Goal: Task Accomplishment & Management: Manage account settings

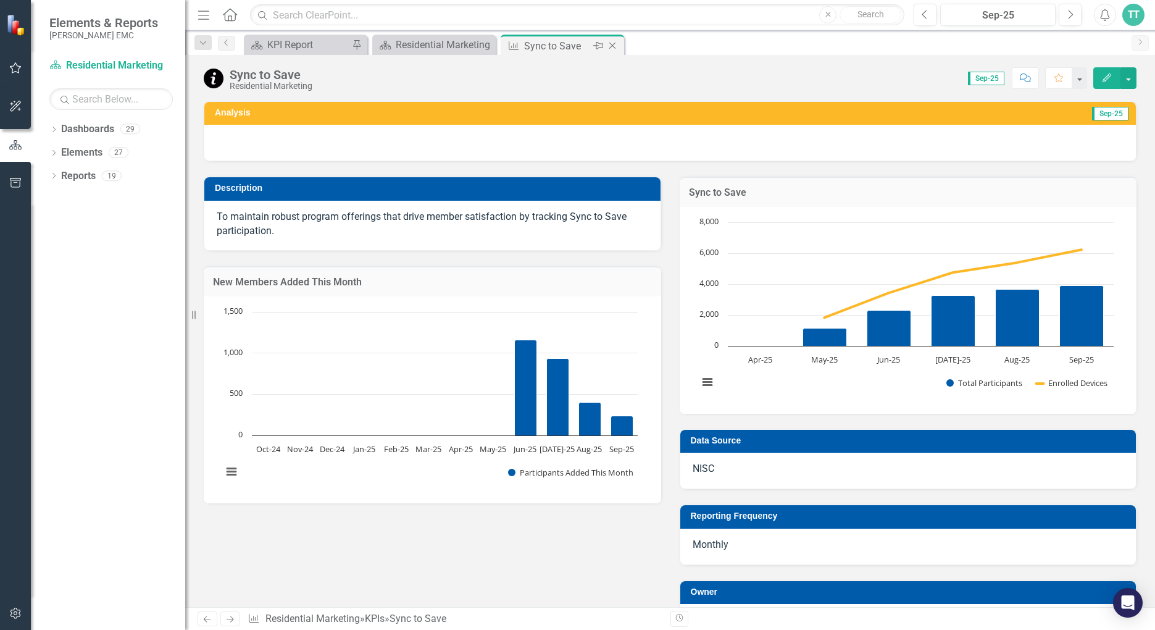
click at [611, 48] on icon at bounding box center [613, 46] width 7 height 7
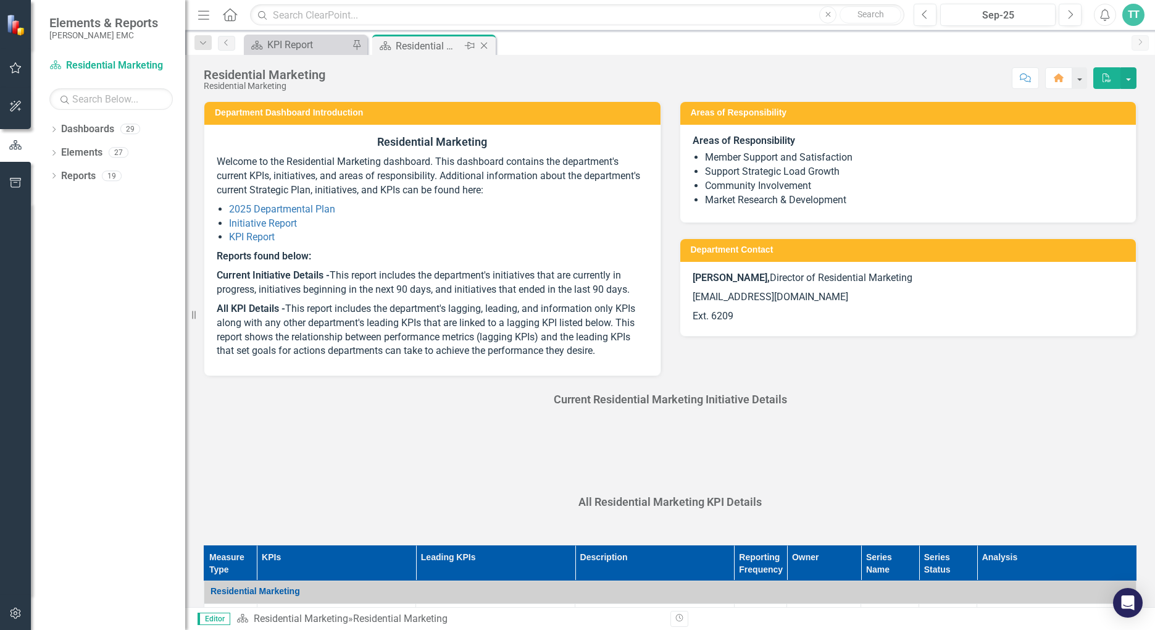
click at [451, 41] on div "Residential Marketing" at bounding box center [429, 45] width 66 height 15
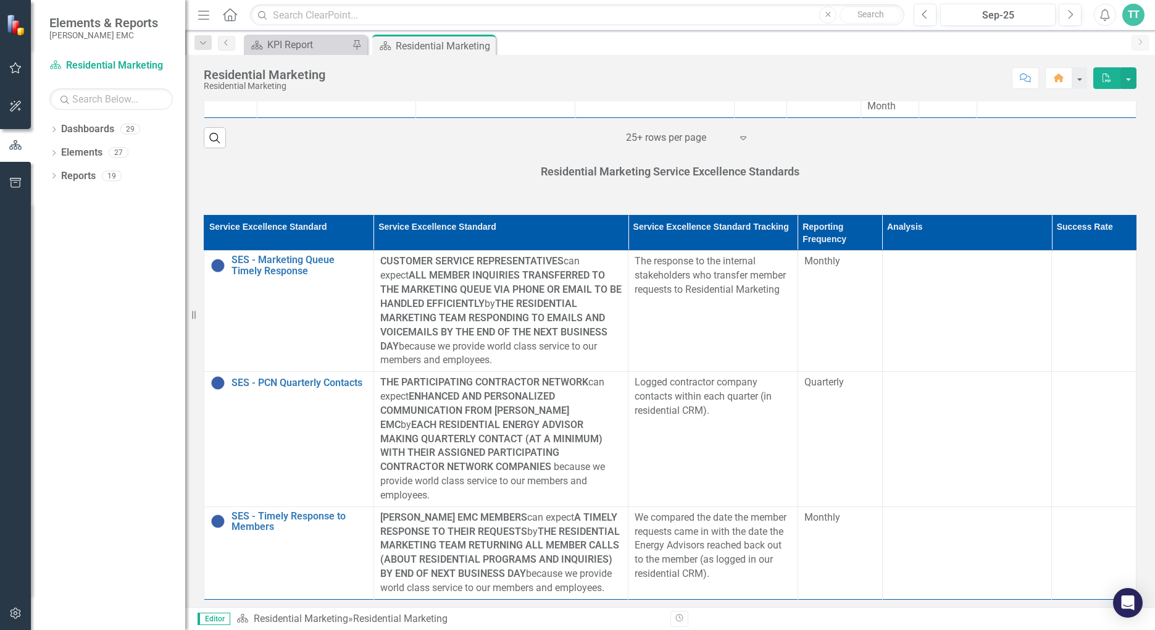
scroll to position [926, 0]
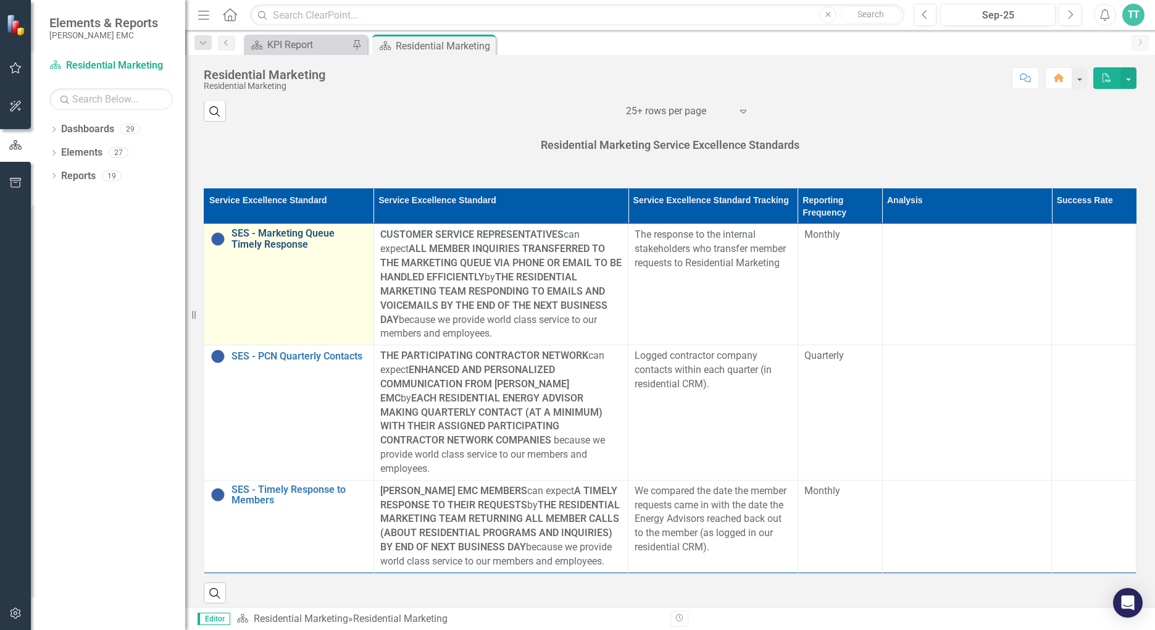
click at [275, 241] on link "SES - Marketing Queue Timely Response" at bounding box center [300, 239] width 136 height 22
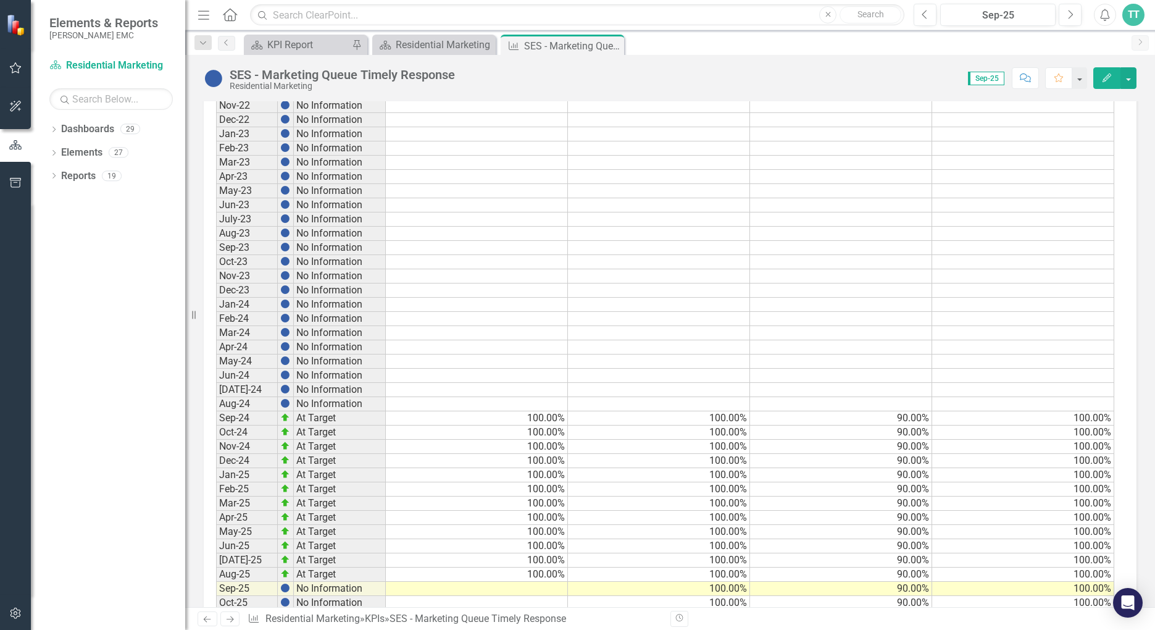
scroll to position [1141, 0]
click at [520, 581] on td at bounding box center [477, 588] width 182 height 14
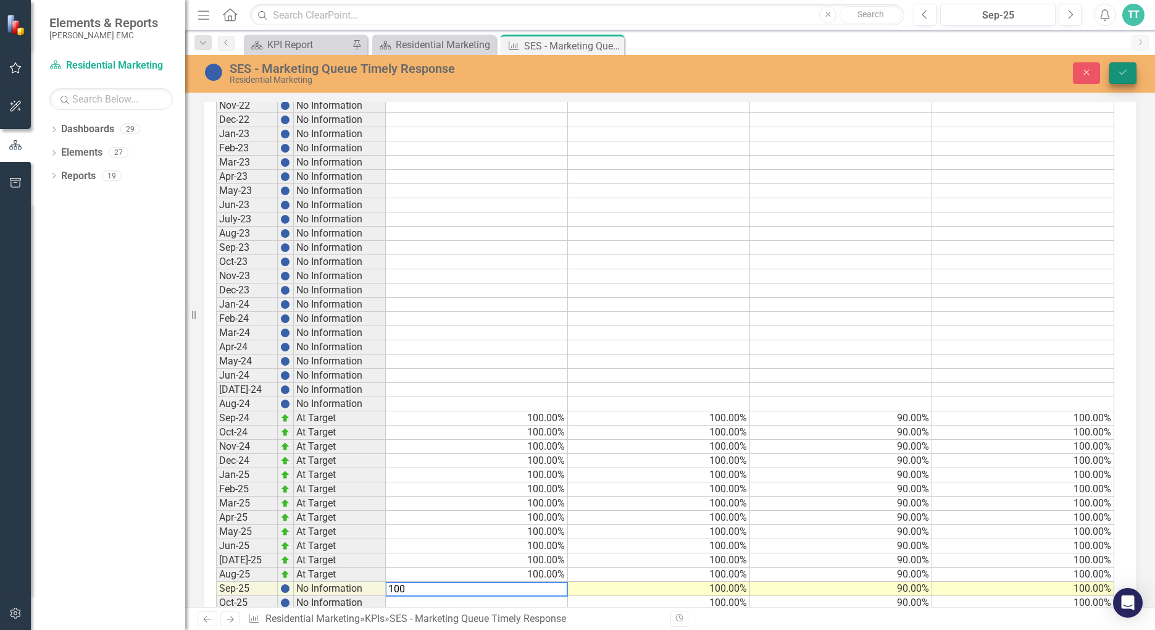
type textarea "100"
click at [1114, 70] on button "Save" at bounding box center [1123, 73] width 27 height 22
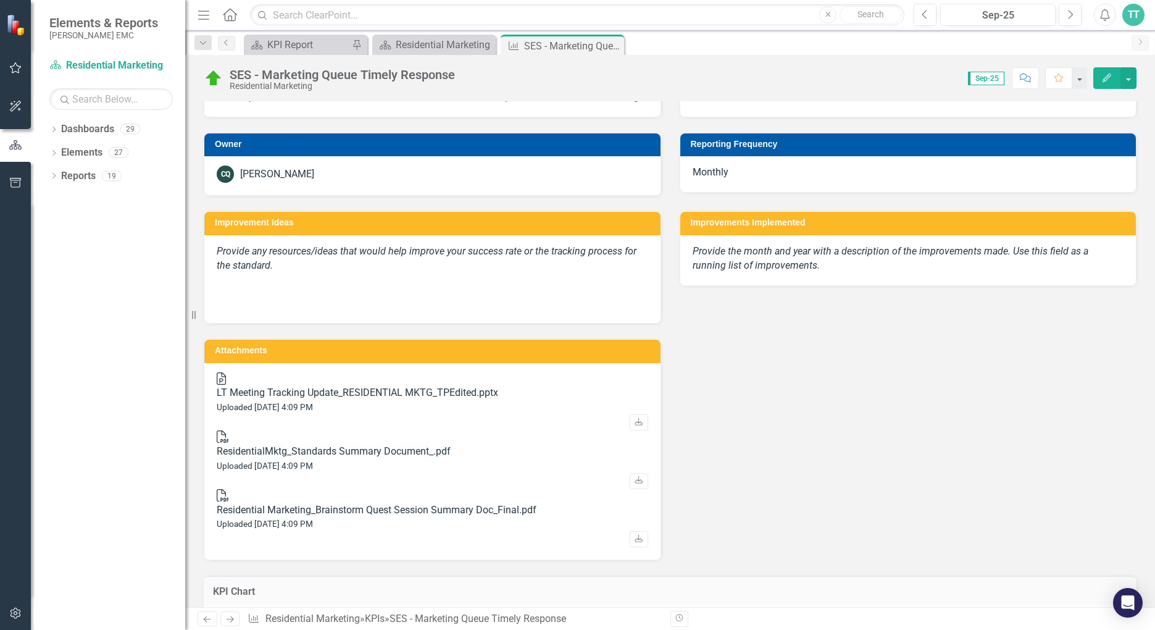
scroll to position [0, 0]
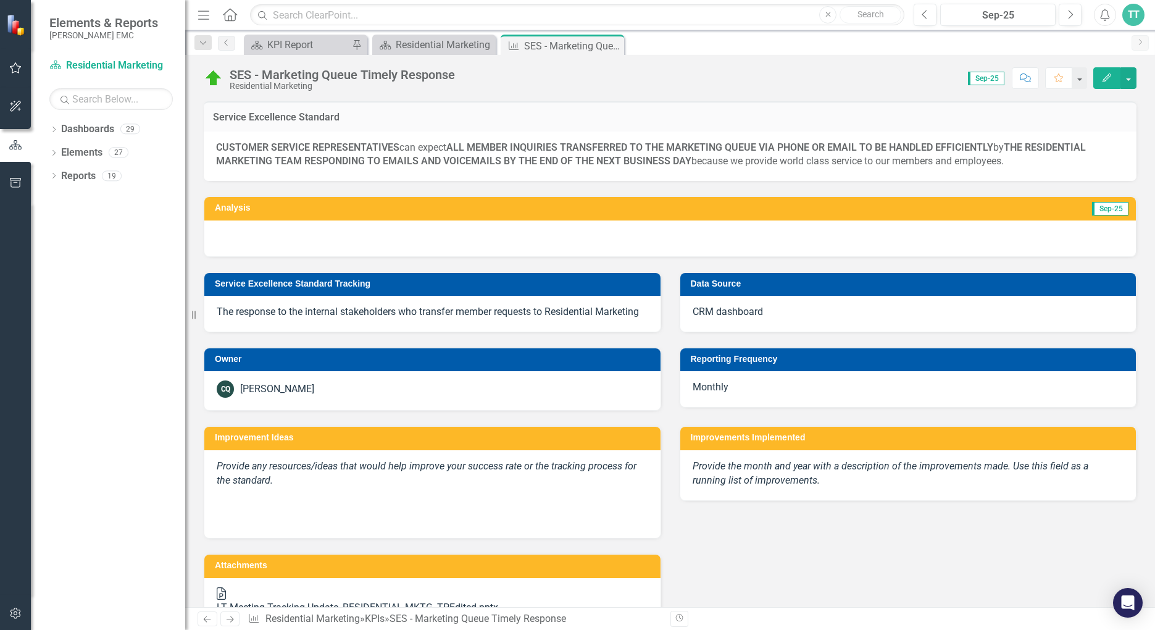
drag, startPoint x: 618, startPoint y: 46, endPoint x: 527, endPoint y: 44, distance: 91.4
click at [0, 0] on icon "Close" at bounding box center [0, 0] width 0 height 0
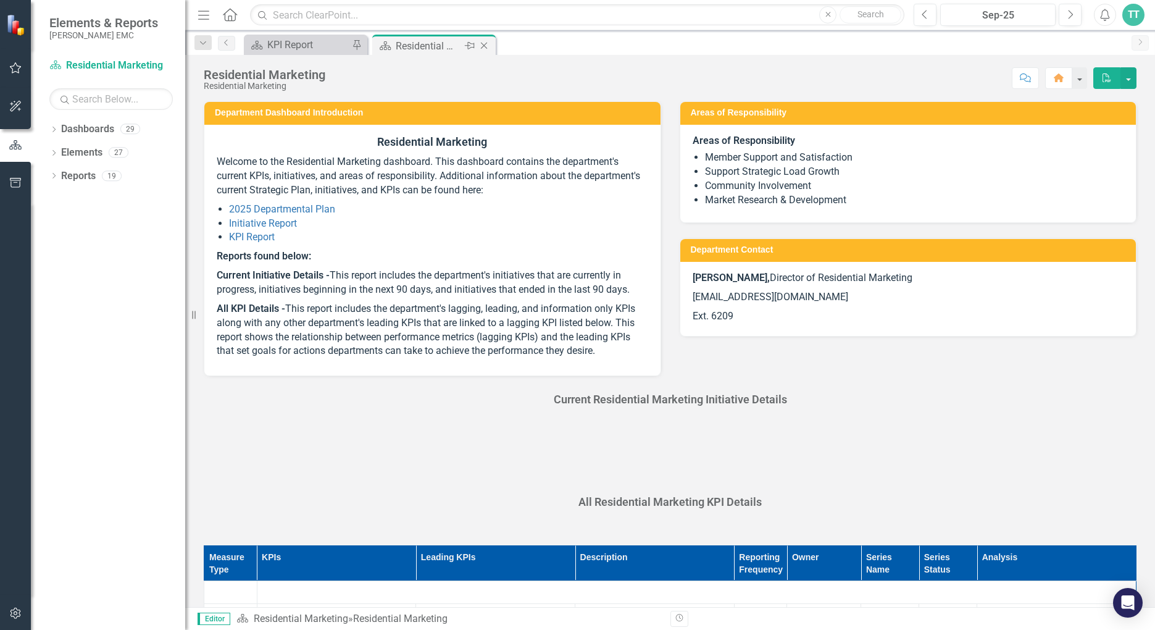
click at [443, 40] on div "Residential Marketing" at bounding box center [429, 45] width 66 height 15
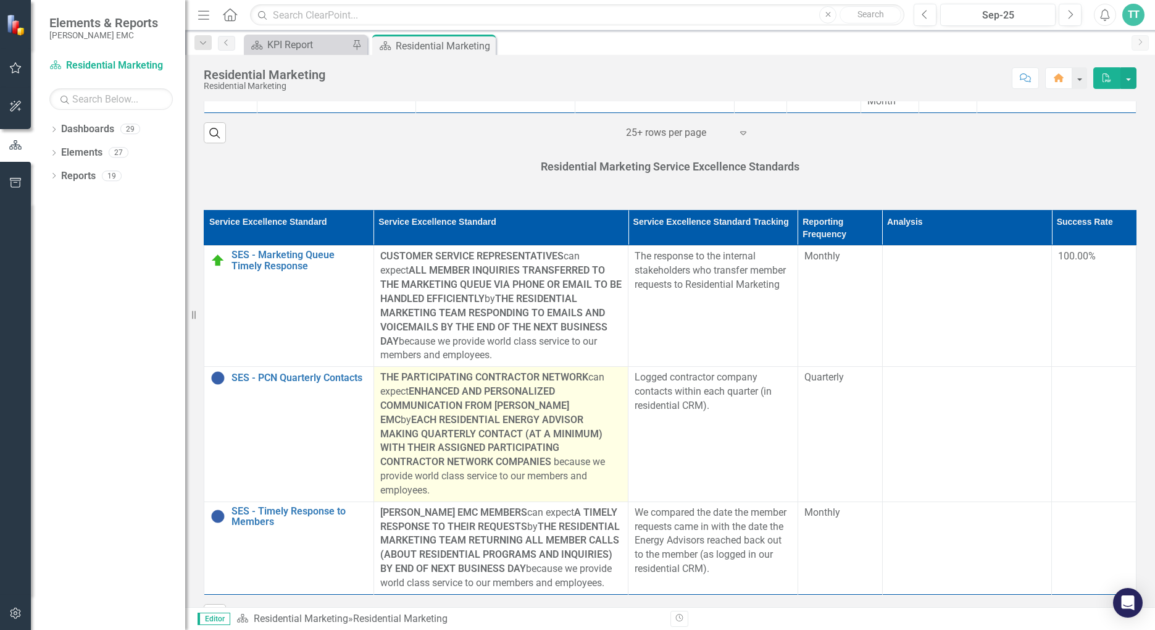
scroll to position [926, 0]
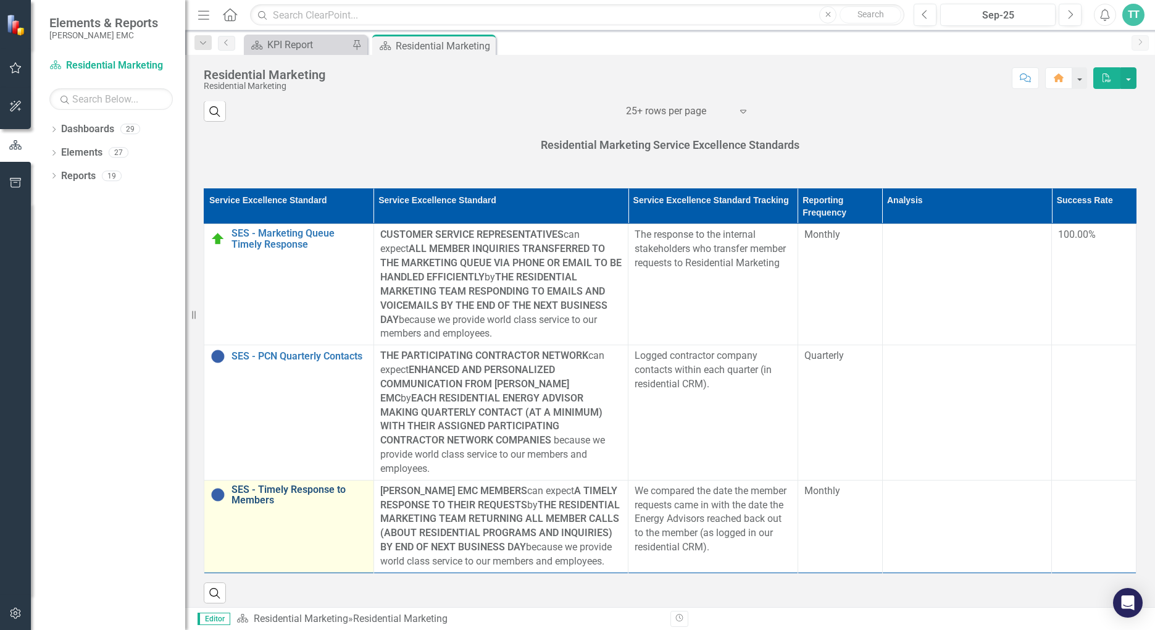
click at [288, 484] on link "SES - Timely Response to Members" at bounding box center [300, 495] width 136 height 22
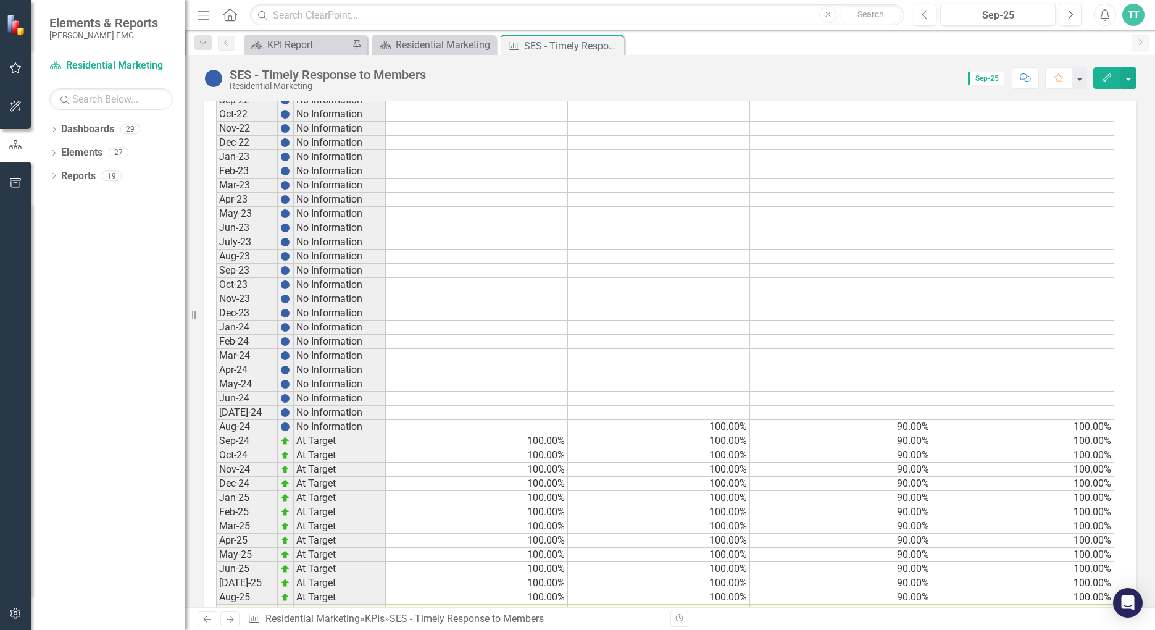
scroll to position [1141, 0]
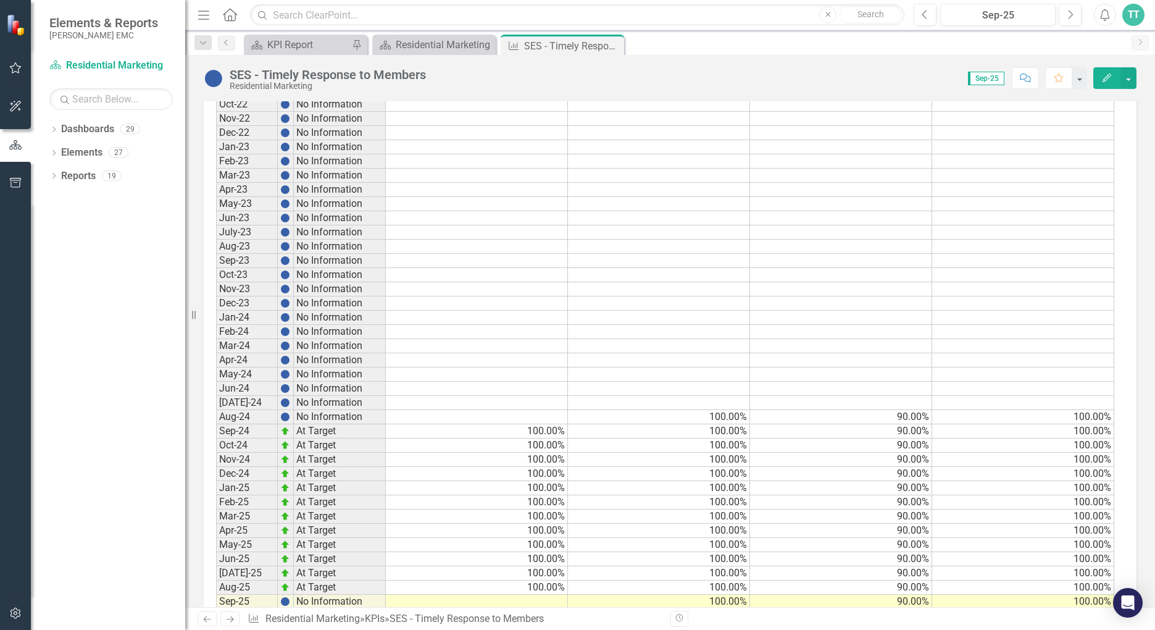
click at [503, 595] on td at bounding box center [477, 602] width 182 height 14
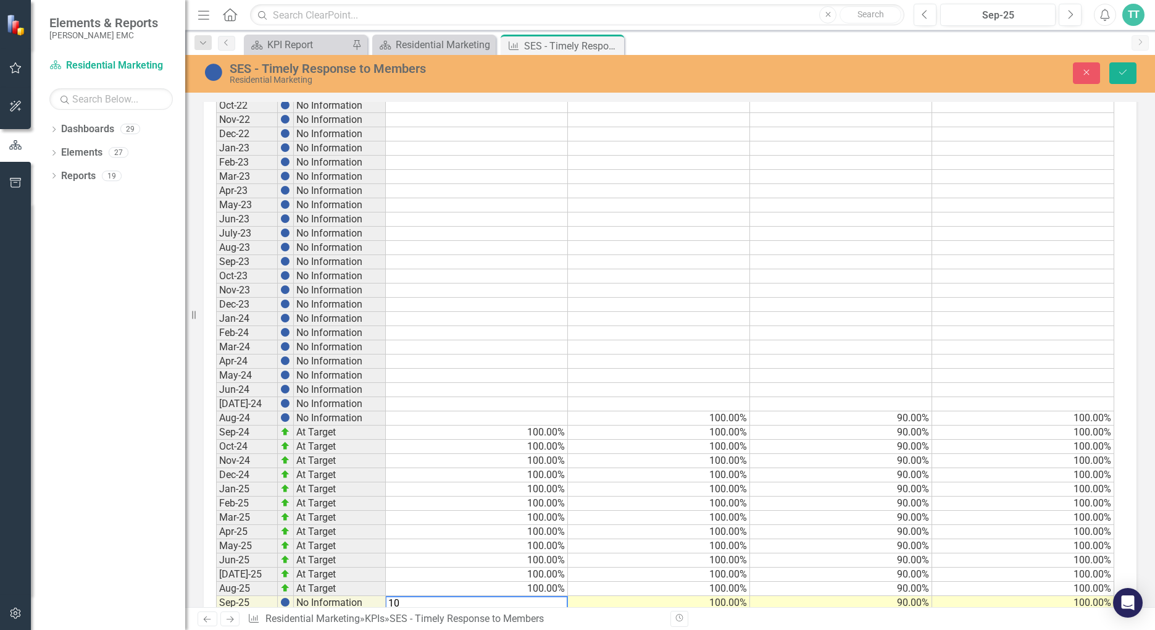
type textarea "100"
click at [1123, 72] on icon "Save" at bounding box center [1123, 72] width 11 height 9
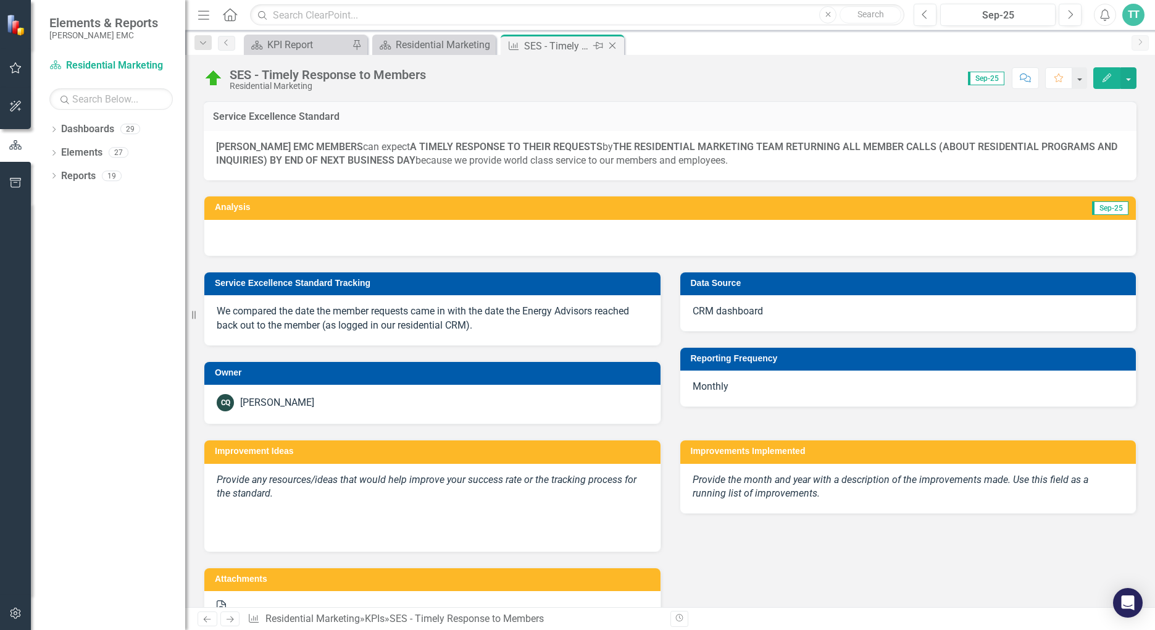
scroll to position [0, 0]
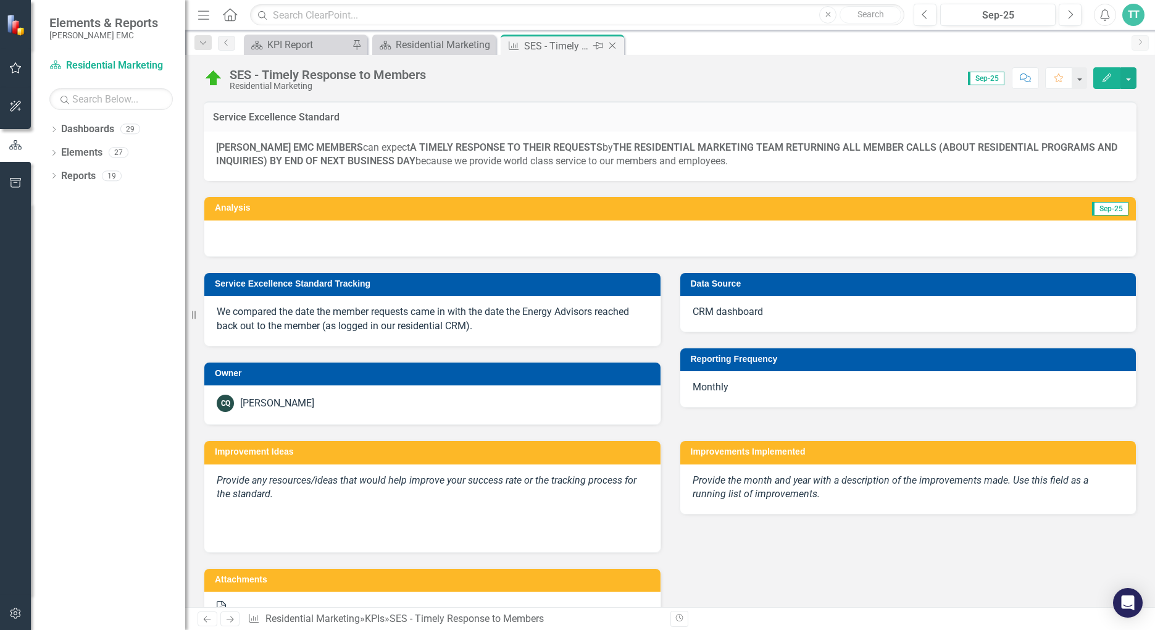
click at [614, 45] on icon "Close" at bounding box center [612, 46] width 12 height 10
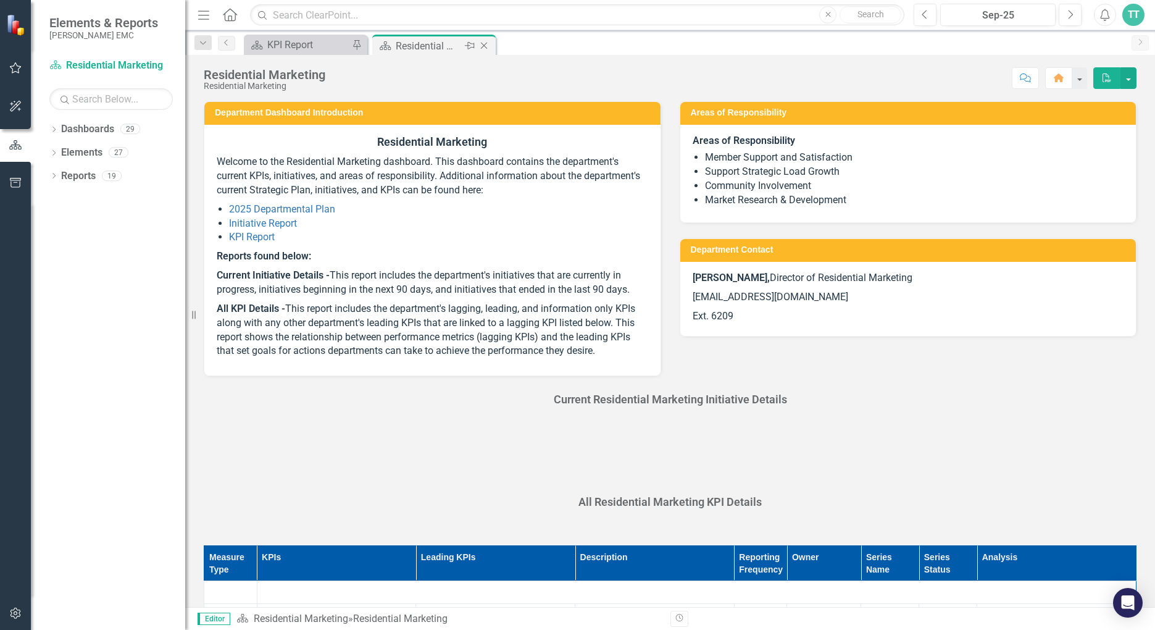
click at [445, 46] on div "Residential Marketing" at bounding box center [429, 45] width 66 height 15
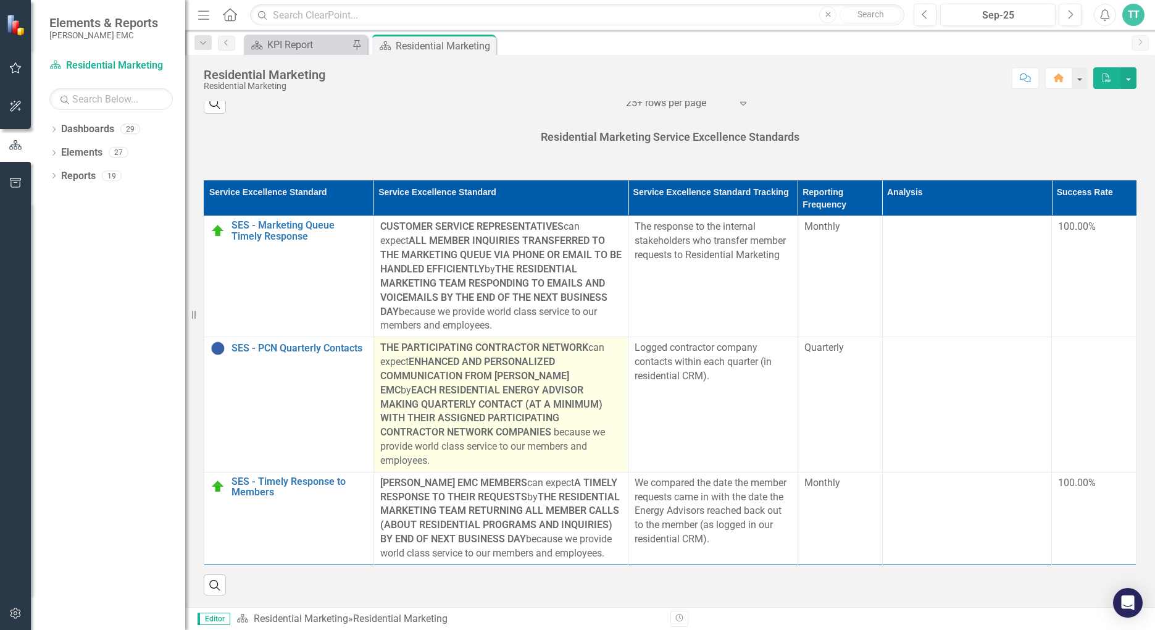
scroll to position [935, 0]
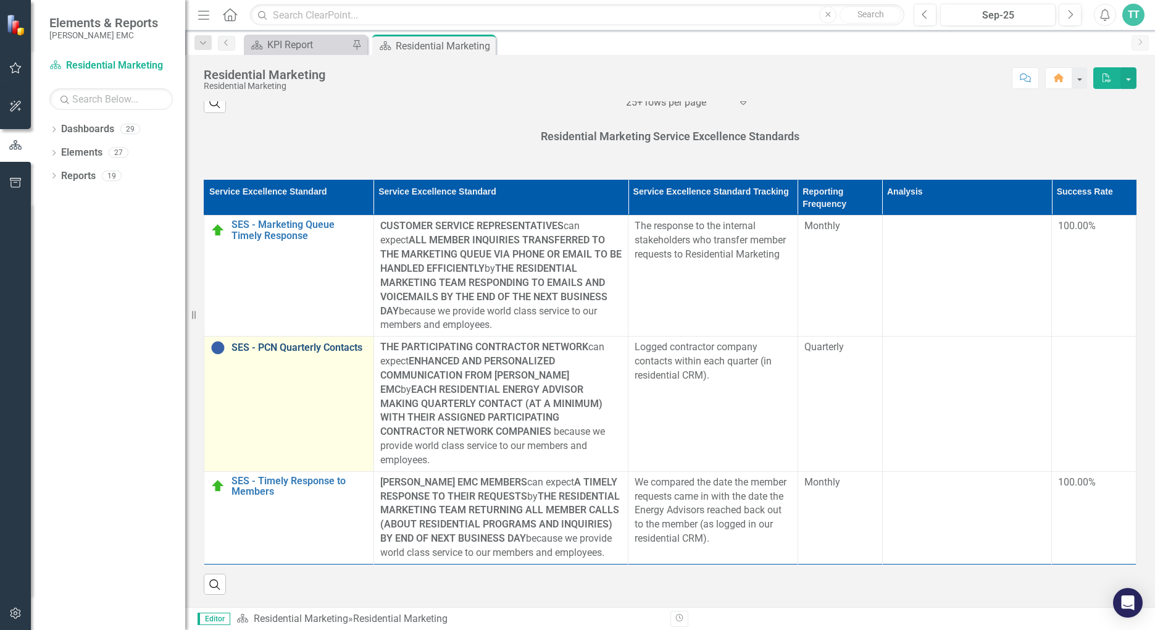
click at [295, 343] on link "SES - PCN Quarterly Contacts" at bounding box center [300, 347] width 136 height 11
